Goal: Navigation & Orientation: Find specific page/section

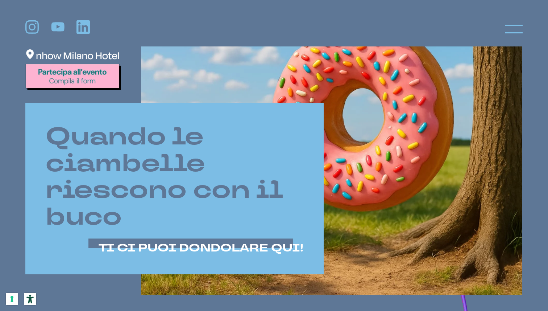
scroll to position [282, 0]
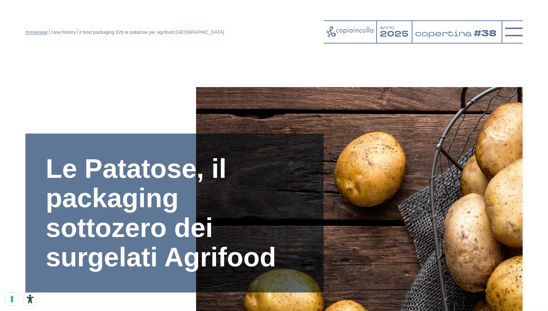
click at [33, 31] on link "homepage" at bounding box center [36, 31] width 22 height 5
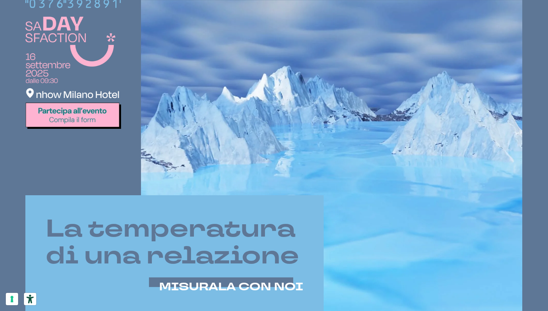
scroll to position [244, 0]
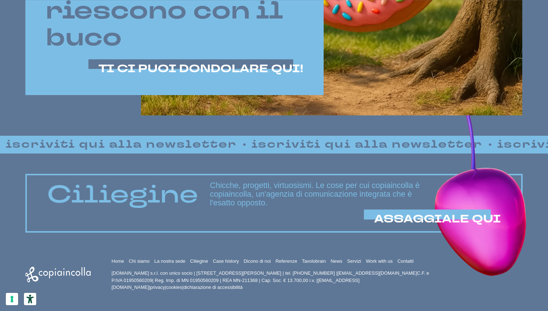
scroll to position [462, 0]
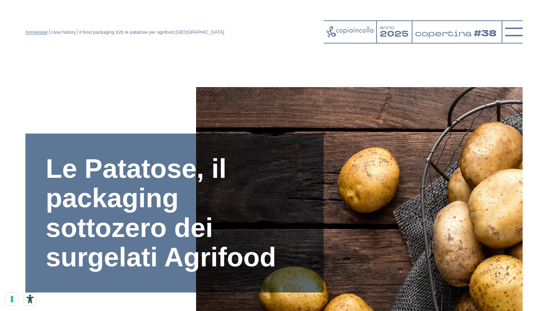
click at [36, 33] on link "homepage" at bounding box center [36, 31] width 22 height 5
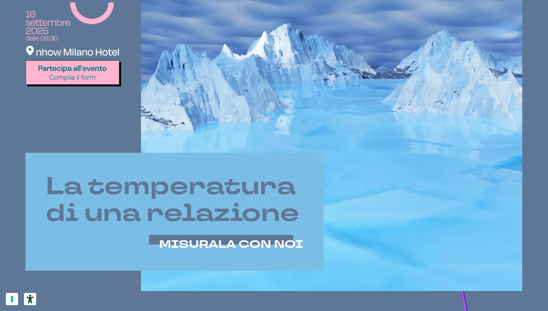
scroll to position [286, 0]
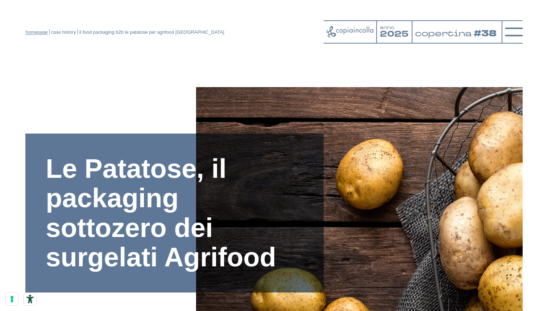
click at [41, 30] on link "homepage" at bounding box center [36, 31] width 22 height 5
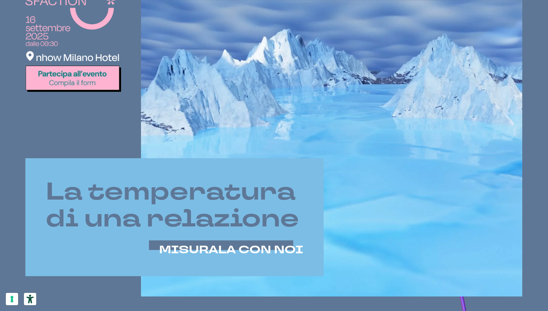
scroll to position [281, 0]
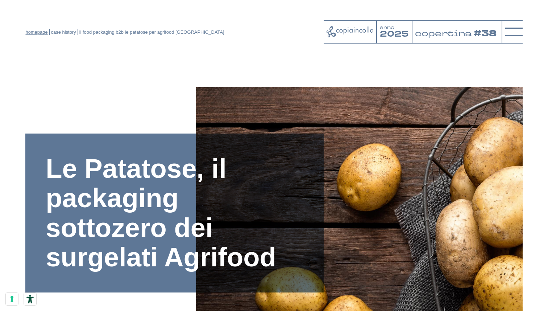
click at [43, 34] on link "homepage" at bounding box center [36, 31] width 22 height 5
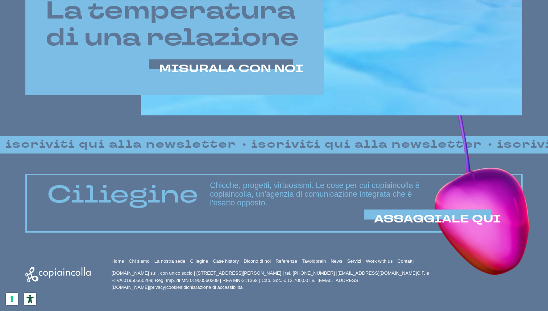
scroll to position [462, 0]
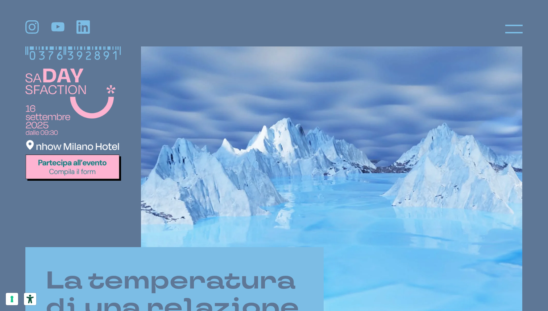
scroll to position [191, 0]
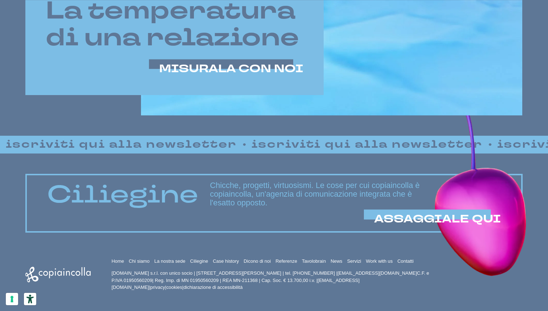
scroll to position [462, 0]
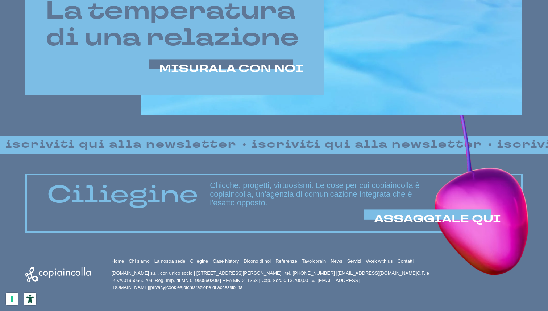
scroll to position [462, 0]
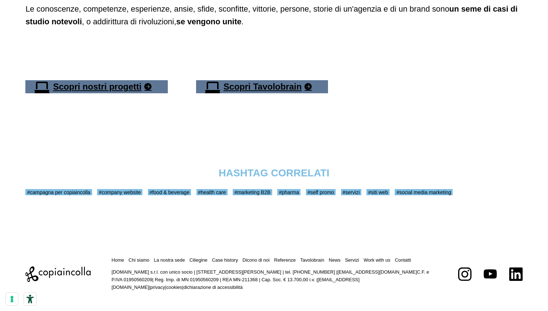
scroll to position [1443, 0]
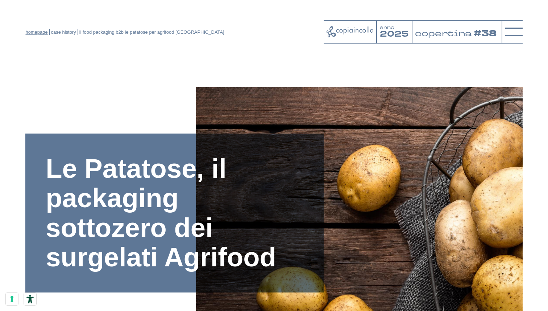
click at [38, 32] on link "homepage" at bounding box center [36, 31] width 22 height 5
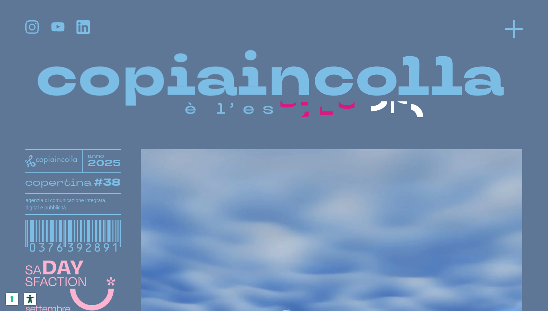
click at [508, 31] on icon at bounding box center [513, 28] width 17 height 17
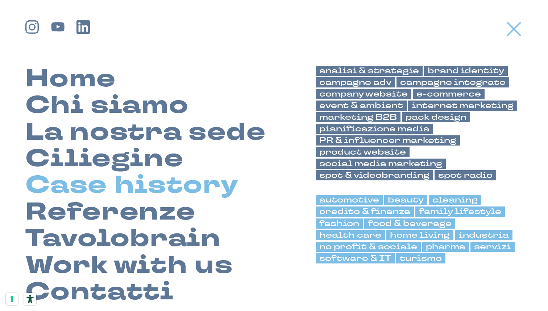
click at [115, 187] on link "Case history" at bounding box center [131, 185] width 213 height 26
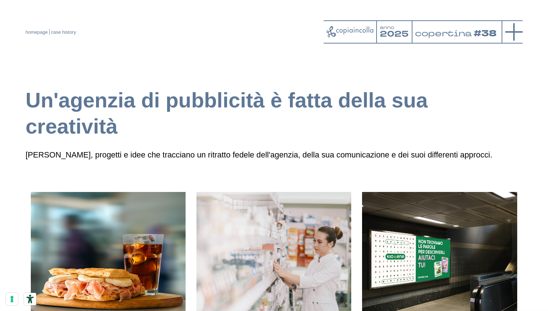
click at [513, 32] on line at bounding box center [513, 32] width 17 height 0
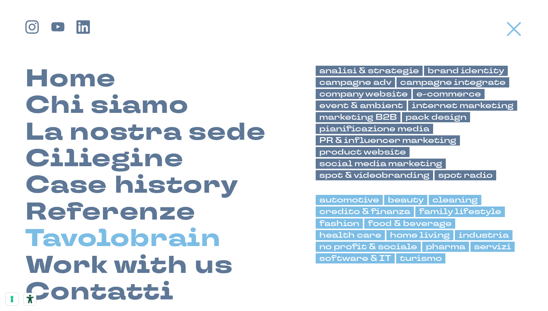
click at [90, 238] on link "Tavolobrain" at bounding box center [122, 238] width 195 height 26
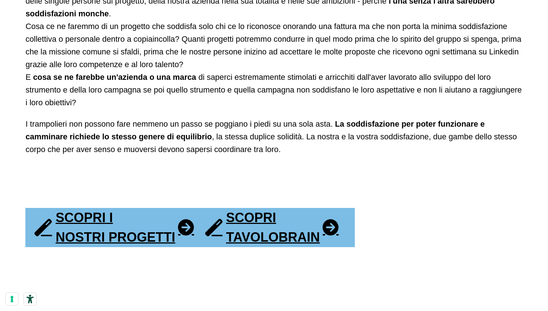
scroll to position [1292, 0]
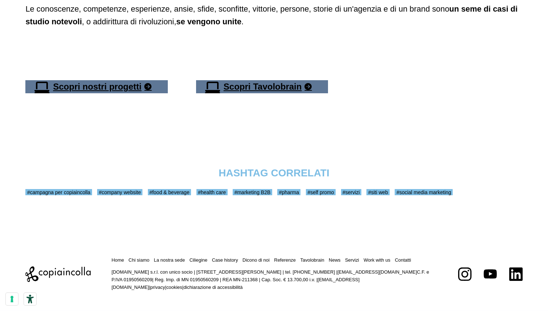
scroll to position [1443, 0]
